Goal: Task Accomplishment & Management: Use online tool/utility

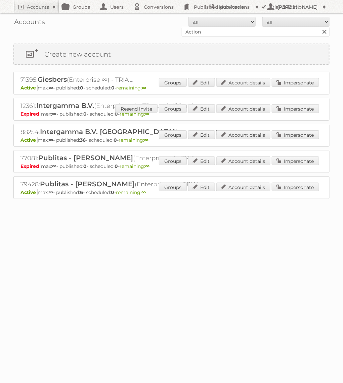
type input "Action PIA"
click at [319, 27] on input "Search" at bounding box center [324, 32] width 10 height 10
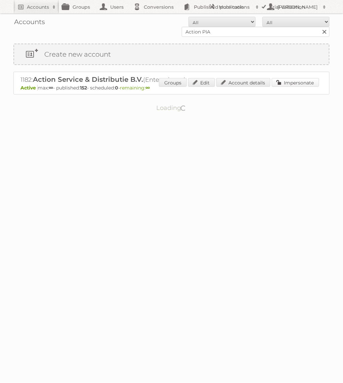
click at [290, 84] on link "Impersonate" at bounding box center [294, 82] width 47 height 9
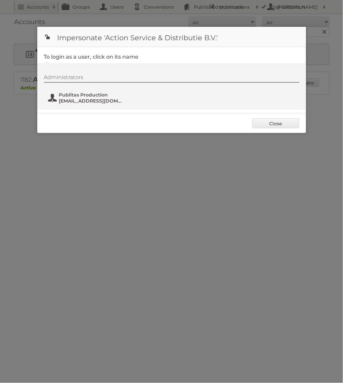
click at [102, 95] on span "Publitas Production" at bounding box center [91, 95] width 65 height 6
